Goal: Information Seeking & Learning: Learn about a topic

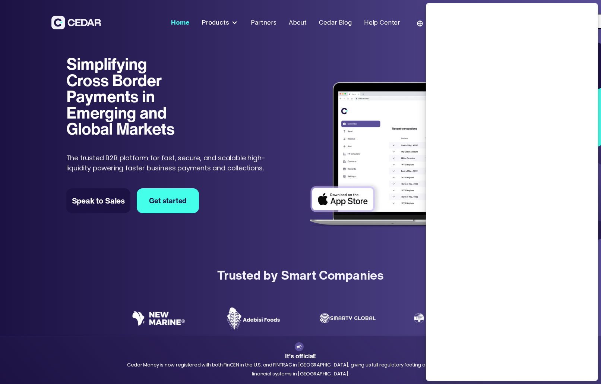
click at [223, 22] on div "Products" at bounding box center [215, 22] width 27 height 9
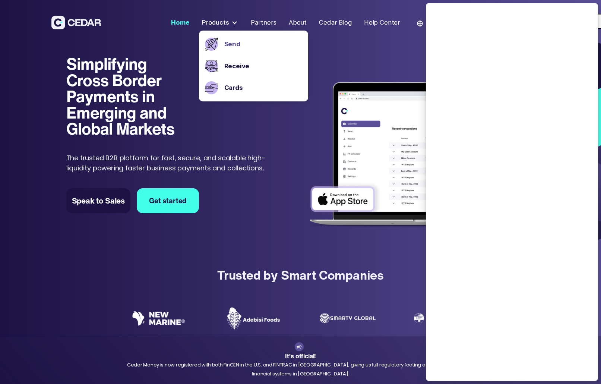
click at [233, 42] on link "Send" at bounding box center [263, 44] width 78 height 9
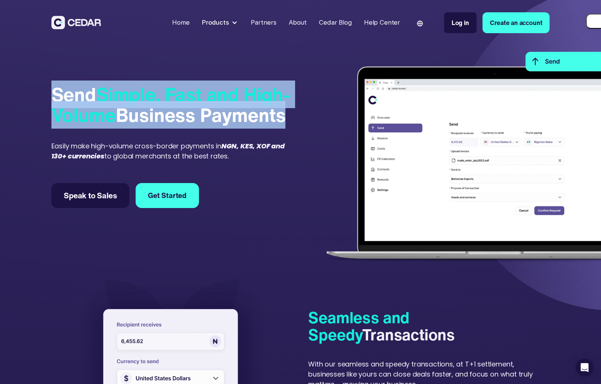
drag, startPoint x: 92, startPoint y: 93, endPoint x: 287, endPoint y: 116, distance: 197.1
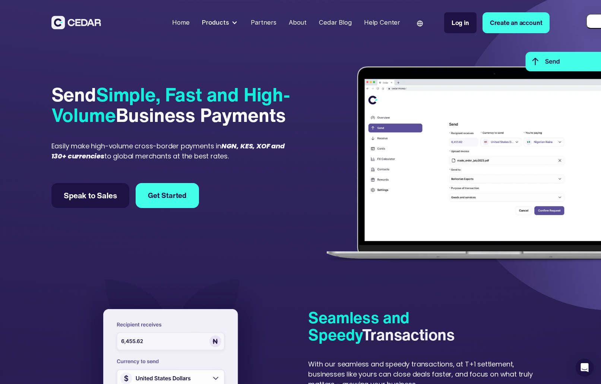
click at [254, 148] on em "NGN, KES, XOF and 130+ currencies" at bounding box center [167, 150] width 233 height 19
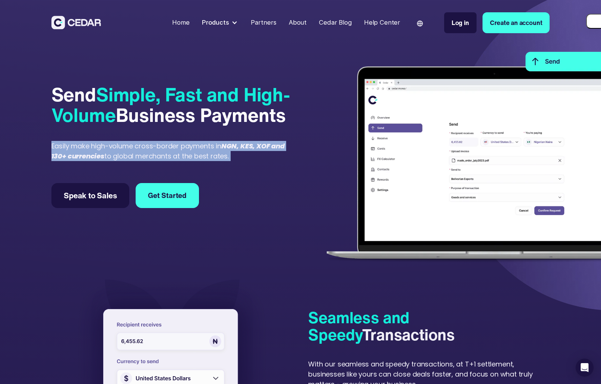
click at [254, 148] on em "NGN, KES, XOF and 130+ currencies" at bounding box center [167, 150] width 233 height 19
click at [234, 155] on div "Easily make high-volume cross-border payments in NGN, KES, XOF and 130+ currenc…" at bounding box center [174, 151] width 246 height 20
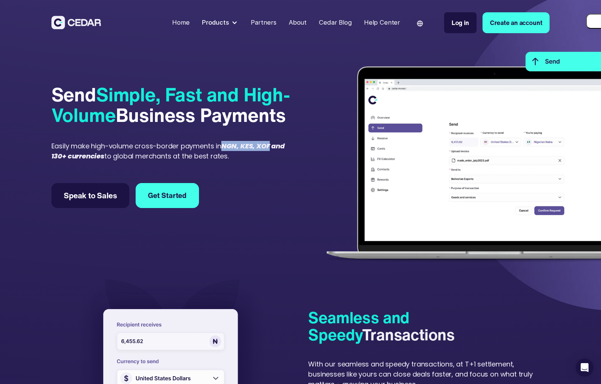
drag, startPoint x: 224, startPoint y: 147, endPoint x: 272, endPoint y: 145, distance: 47.7
click at [272, 145] on em "NGN, KES, XOF and 130+ currencies" at bounding box center [167, 150] width 233 height 19
click at [283, 147] on em "NGN, KES, XOF and 130+ currencies" at bounding box center [167, 150] width 233 height 19
click at [235, 147] on em "NGN, KES, XOF and 130+ currencies" at bounding box center [167, 150] width 233 height 19
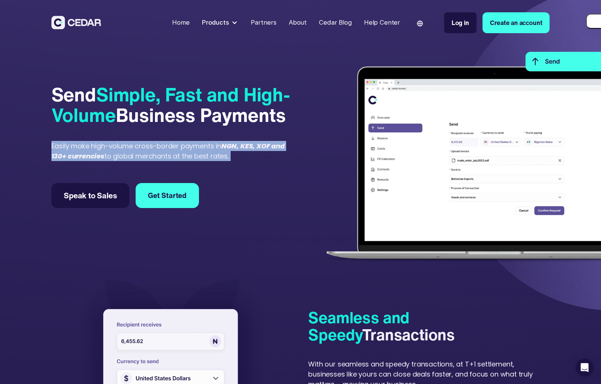
click at [236, 147] on em "NGN, KES, XOF and 130+ currencies" at bounding box center [167, 150] width 233 height 19
click at [271, 148] on em "NGN, KES, XOF and 130+ currencies" at bounding box center [167, 150] width 233 height 19
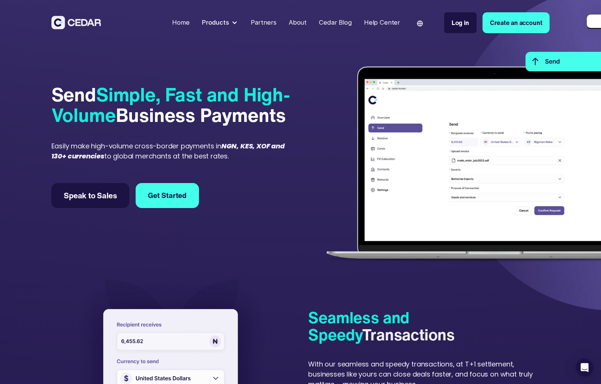
click at [287, 148] on div "Easily make high-volume cross-border payments in NGN, KES, XOF and 130+ currenc…" at bounding box center [174, 151] width 246 height 20
click at [179, 148] on div "Easily make high-volume cross-border payments in NGN, KES, XOF and 130+ currenc…" at bounding box center [174, 151] width 246 height 20
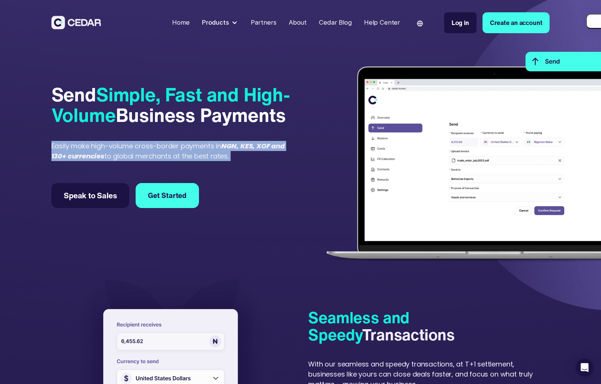
click at [179, 148] on div "Easily make high-volume cross-border payments in NGN, KES, XOF and 130+ currenc…" at bounding box center [174, 151] width 246 height 20
click at [153, 155] on div "Easily make high-volume cross-border payments in NGN, KES, XOF and 130+ currenc…" at bounding box center [174, 151] width 246 height 20
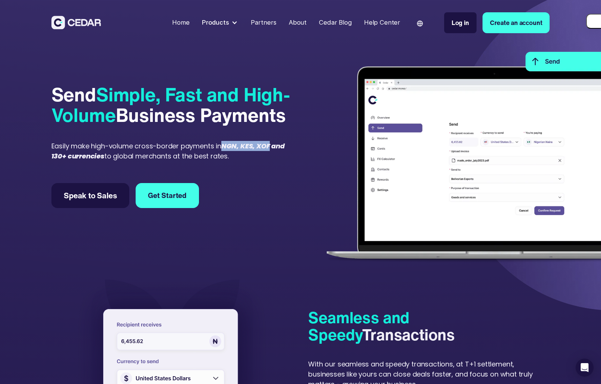
drag, startPoint x: 224, startPoint y: 145, endPoint x: 270, endPoint y: 147, distance: 45.5
click at [270, 147] on em "NGN, KES, XOF and 130+ currencies" at bounding box center [167, 150] width 233 height 19
click at [268, 25] on div "Partners" at bounding box center [264, 22] width 26 height 9
